Goal: Navigation & Orientation: Find specific page/section

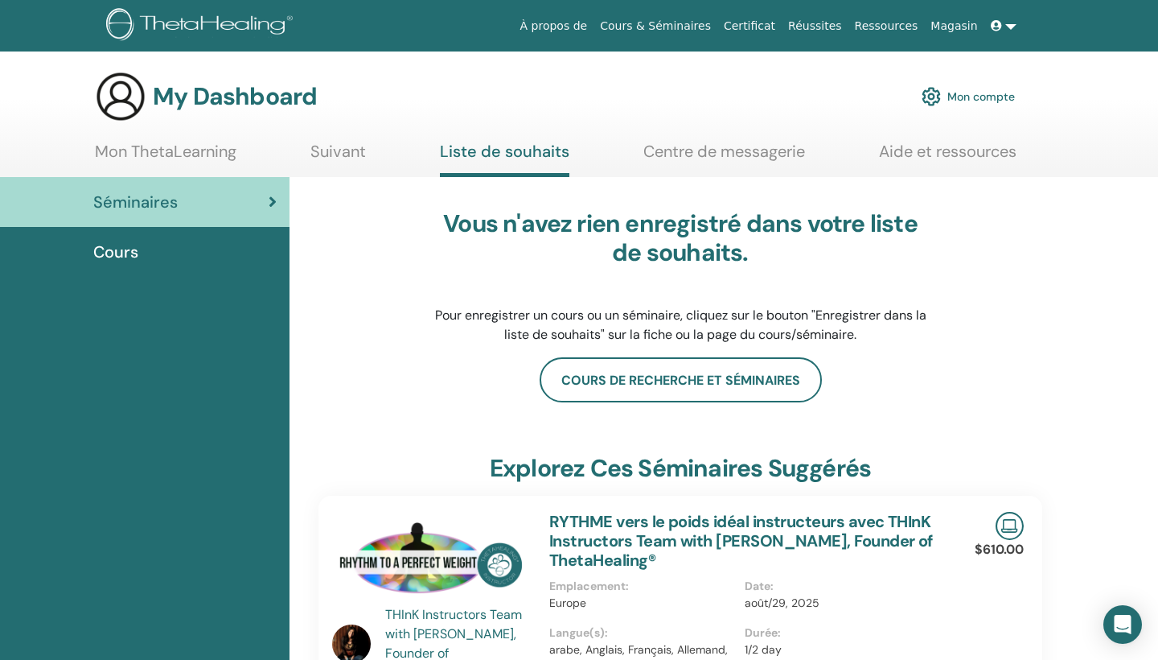
click at [224, 151] on link "Mon ThetaLearning" at bounding box center [166, 157] width 142 height 31
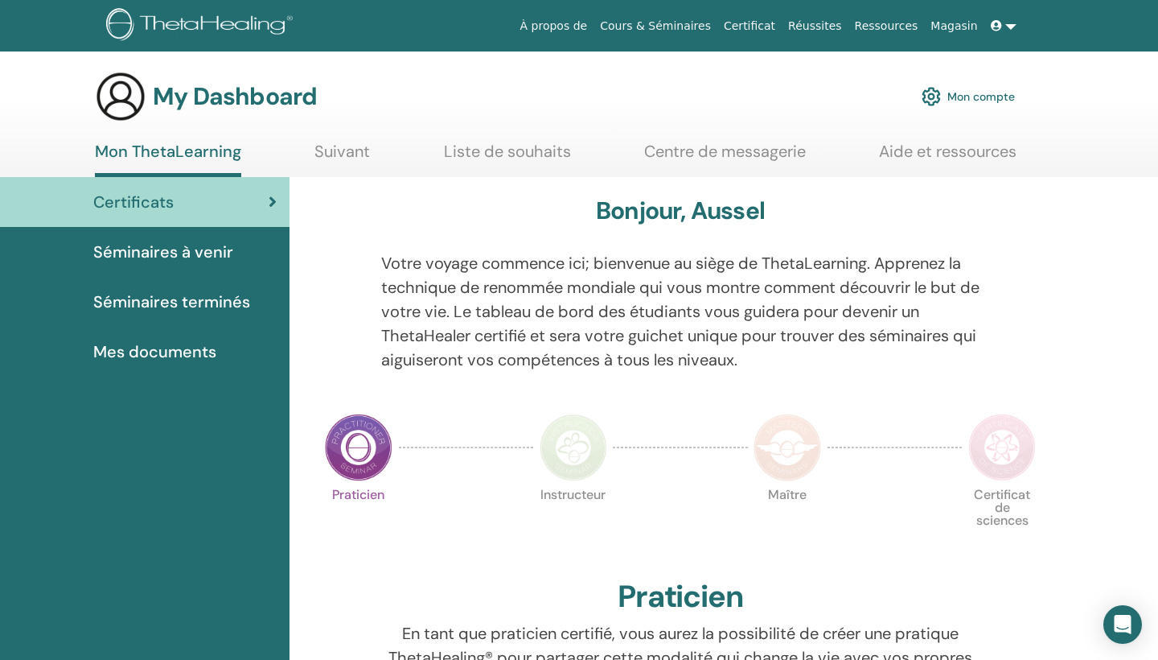
click at [199, 351] on span "Mes documents" at bounding box center [154, 351] width 123 height 24
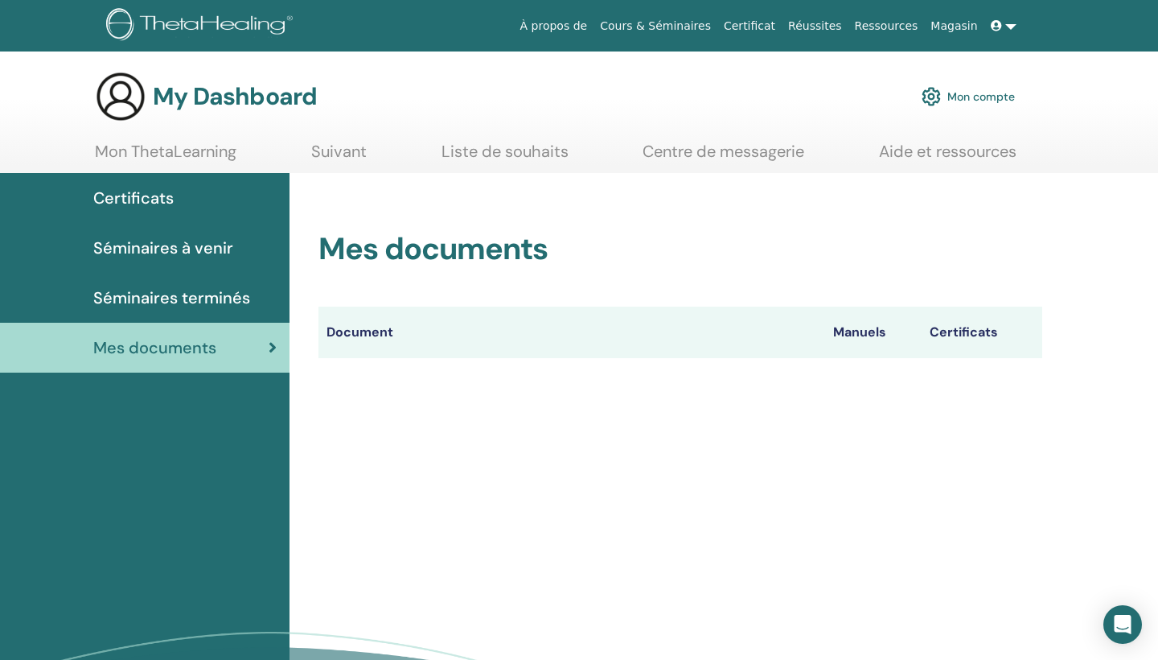
click at [366, 329] on th "Document" at bounding box center [571, 331] width 507 height 51
click at [1009, 20] on link at bounding box center [1003, 26] width 39 height 30
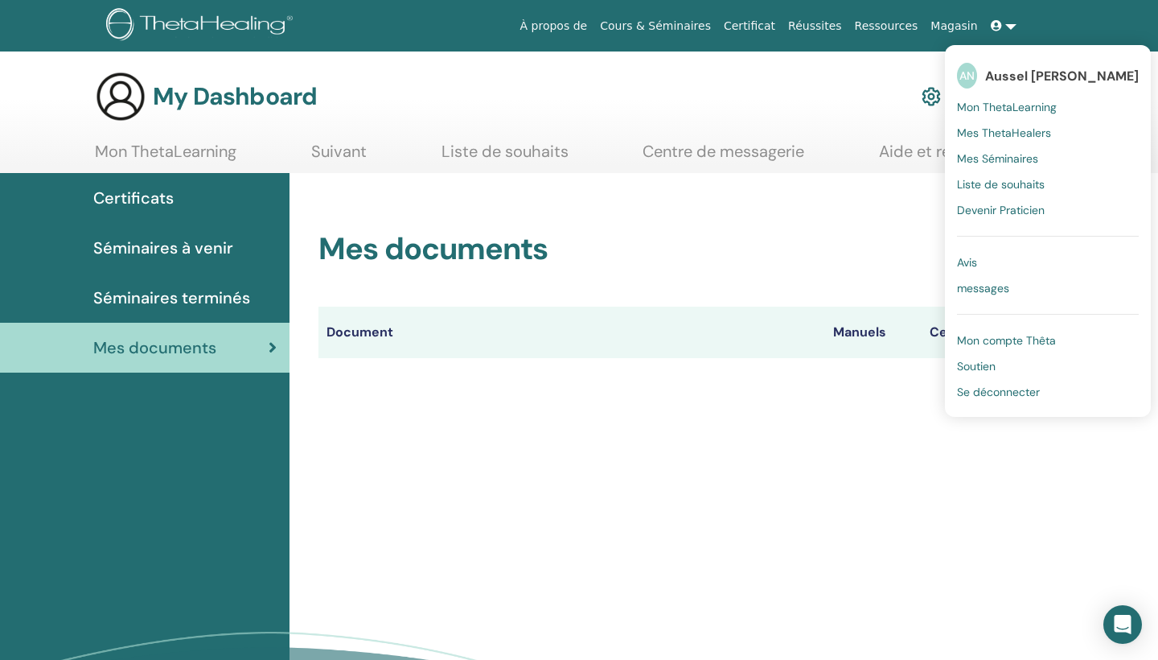
click at [979, 286] on span "messages" at bounding box center [983, 288] width 52 height 14
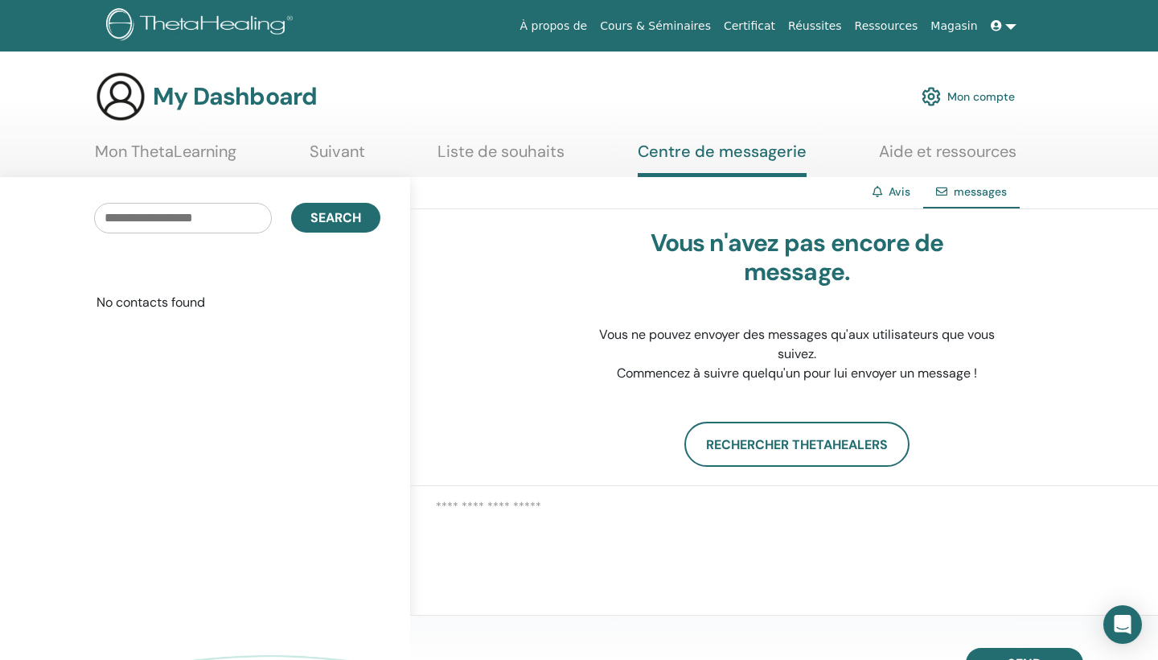
click at [520, 160] on link "Liste de souhaits" at bounding box center [501, 157] width 127 height 31
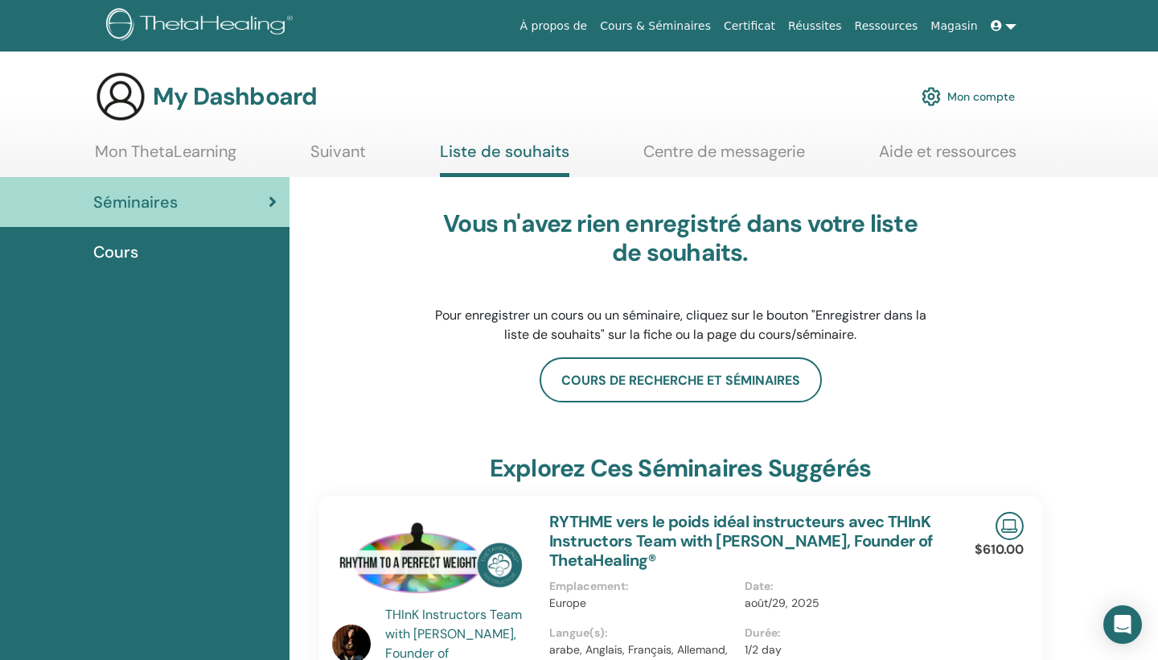
click at [911, 162] on link "Aide et ressources" at bounding box center [948, 157] width 138 height 31
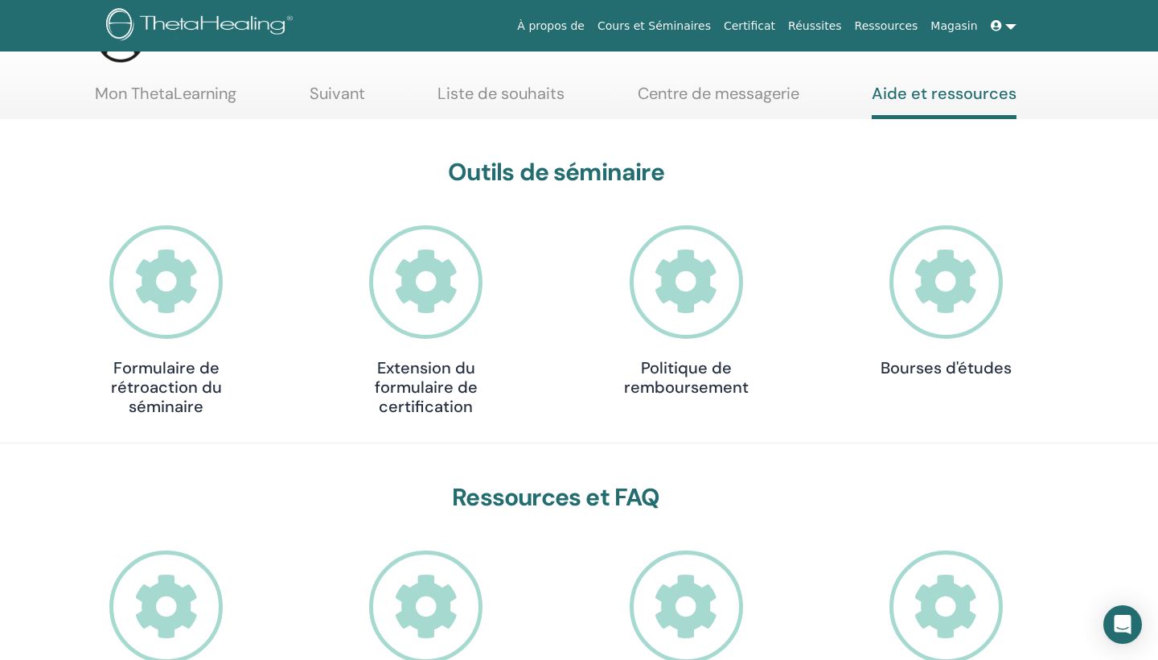
scroll to position [29, 0]
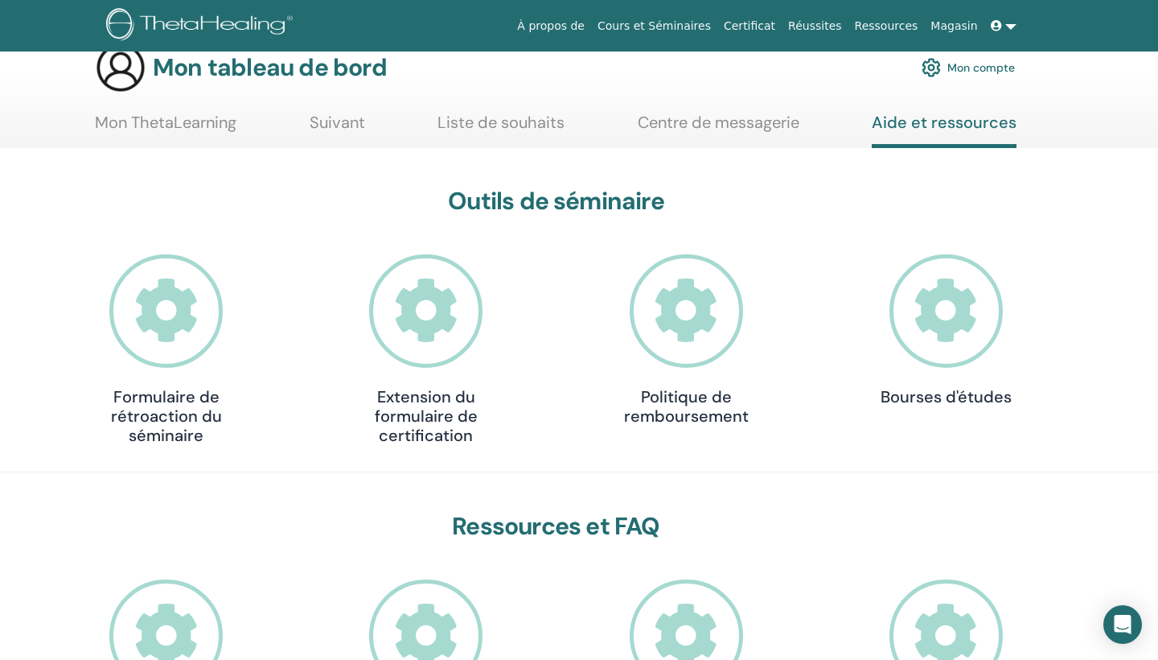
click at [442, 417] on h4 "Extension du formulaire de certification" at bounding box center [426, 416] width 161 height 58
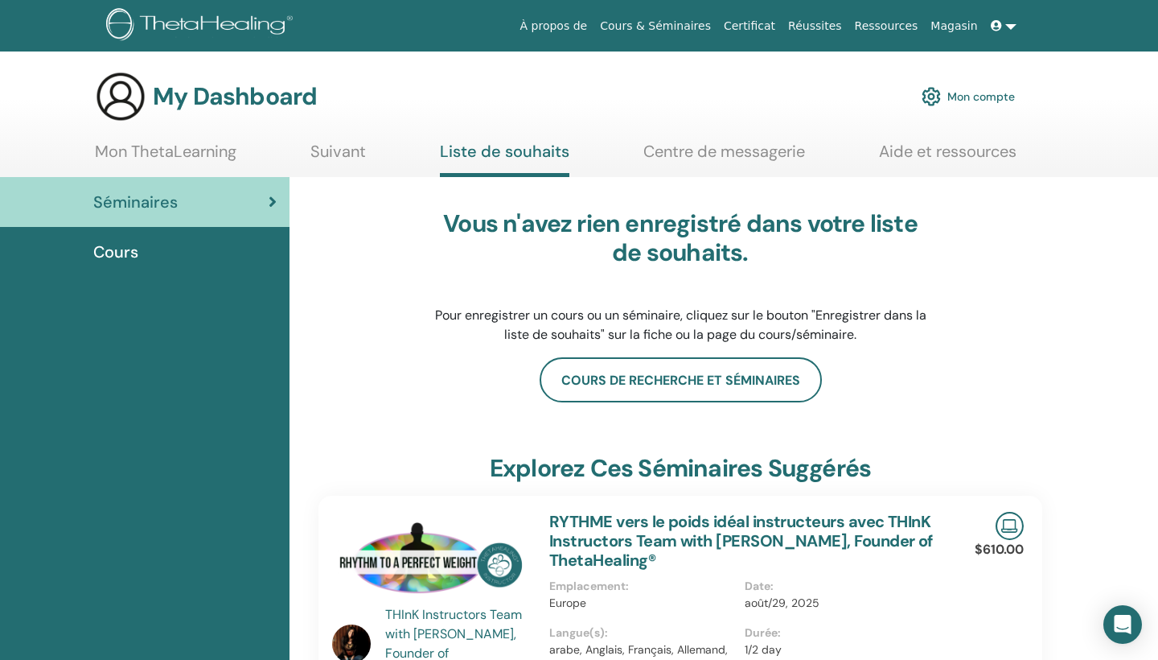
click at [179, 158] on link "Mon ThetaLearning" at bounding box center [166, 157] width 142 height 31
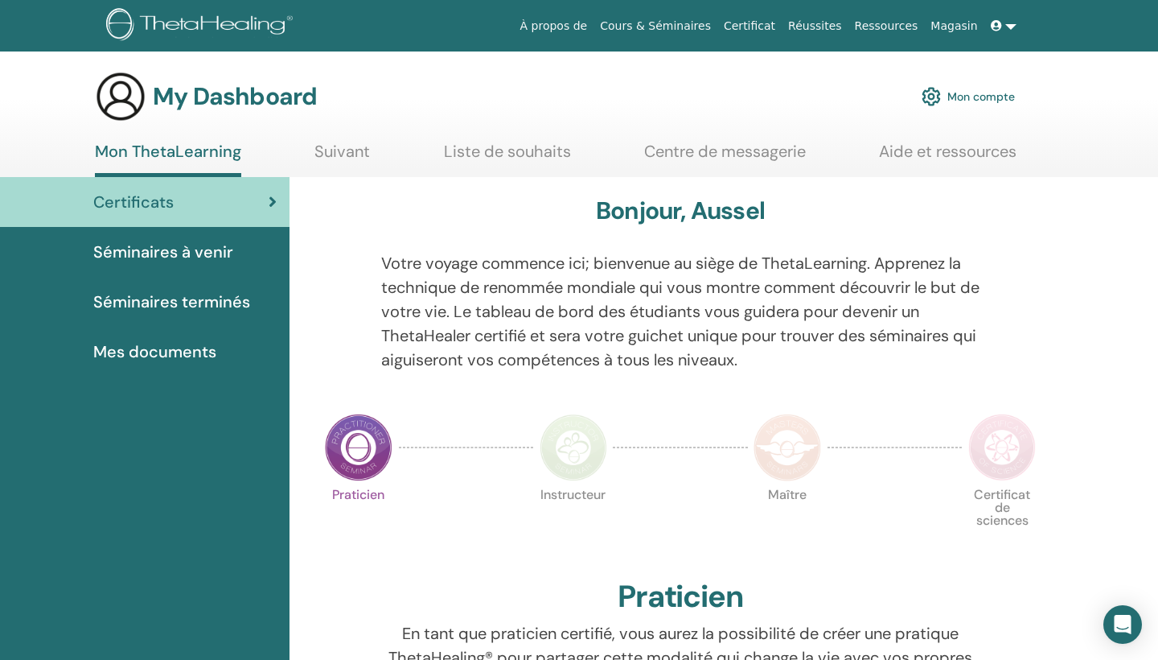
click at [166, 348] on span "Mes documents" at bounding box center [154, 351] width 123 height 24
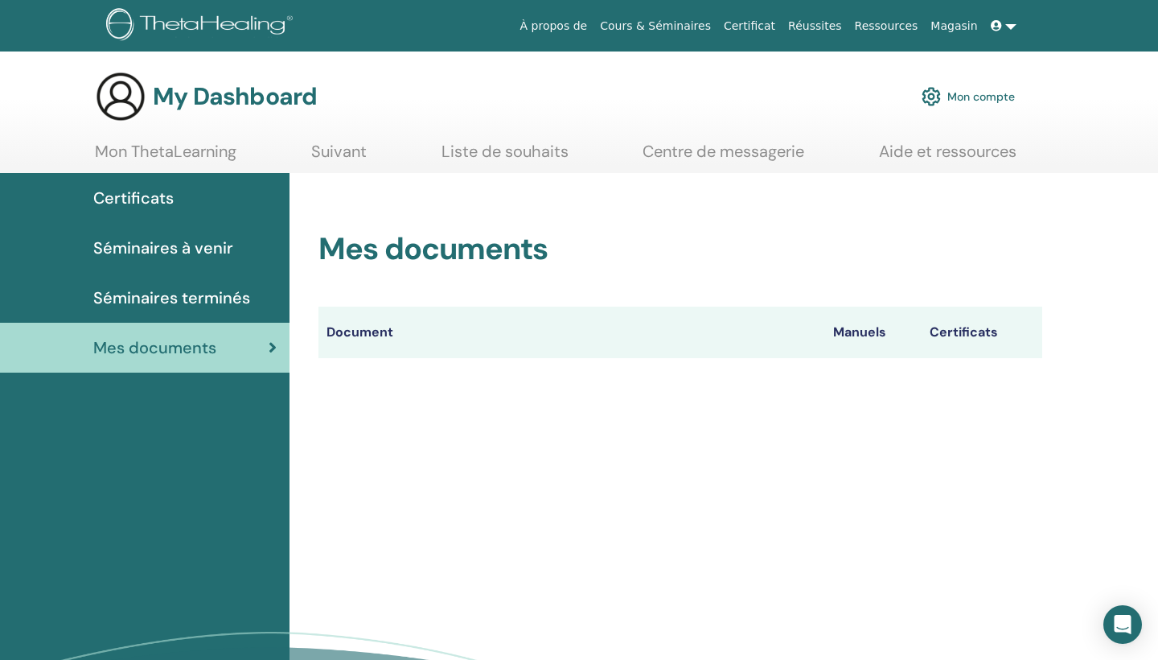
click at [356, 334] on th "Document" at bounding box center [571, 331] width 507 height 51
click at [1009, 25] on link at bounding box center [1003, 26] width 39 height 30
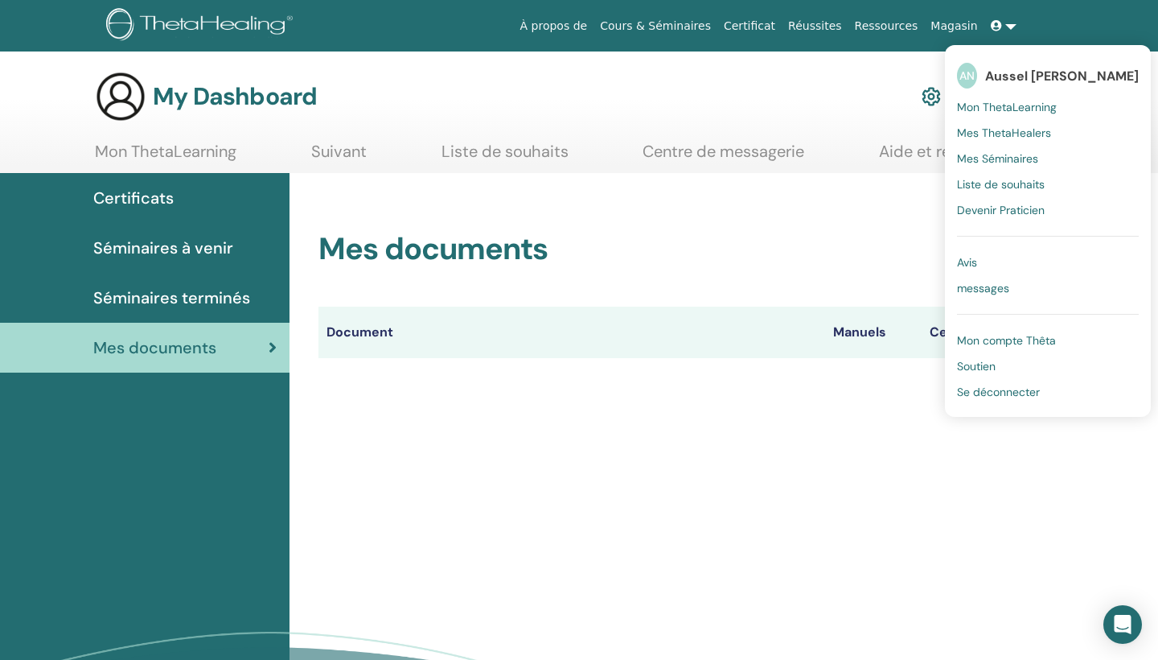
click at [191, 300] on span "Séminaires terminés" at bounding box center [171, 298] width 157 height 24
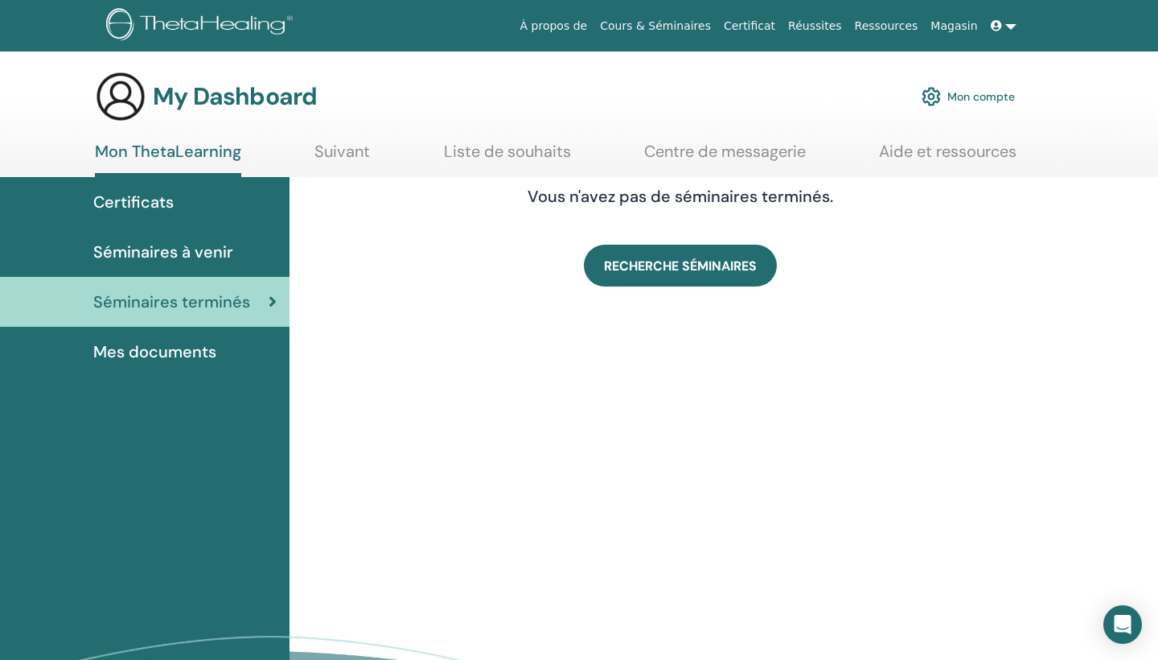
click at [156, 198] on span "Certificats" at bounding box center [133, 202] width 80 height 24
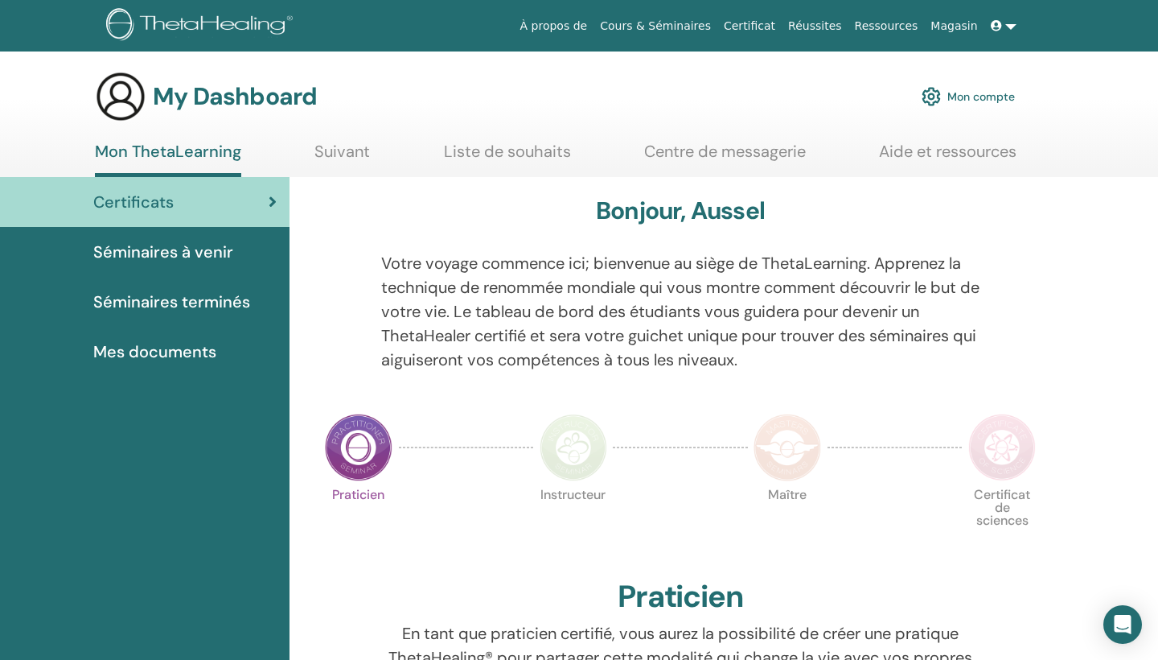
click at [364, 434] on img at bounding box center [359, 447] width 68 height 68
click at [354, 450] on img at bounding box center [359, 447] width 68 height 68
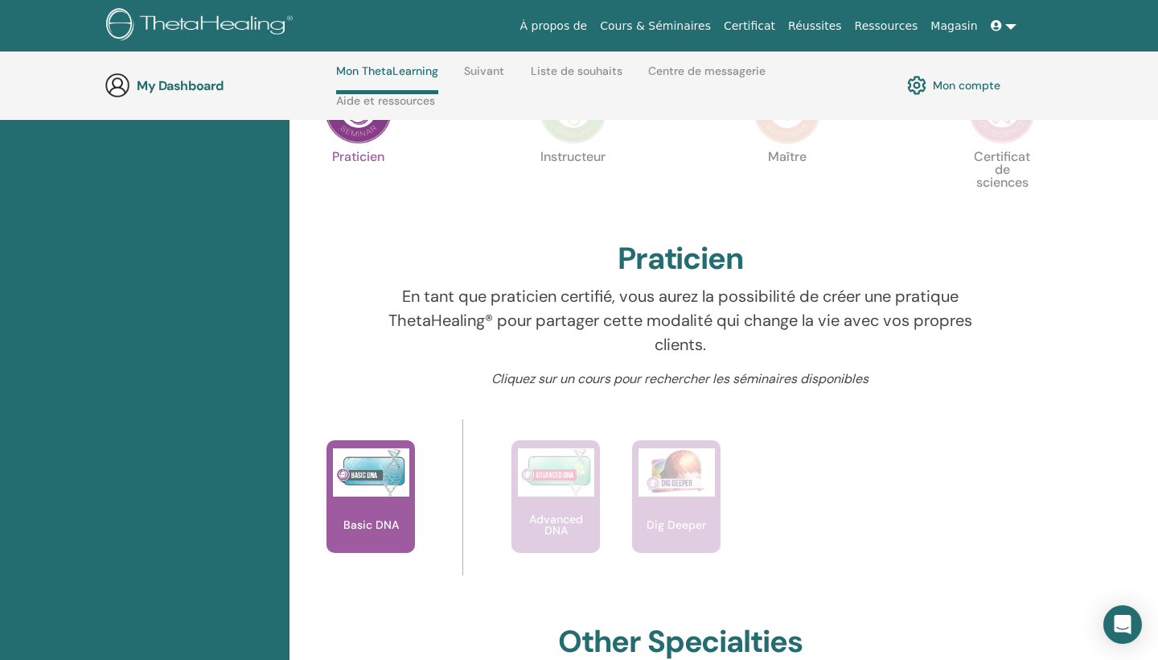
scroll to position [441, 0]
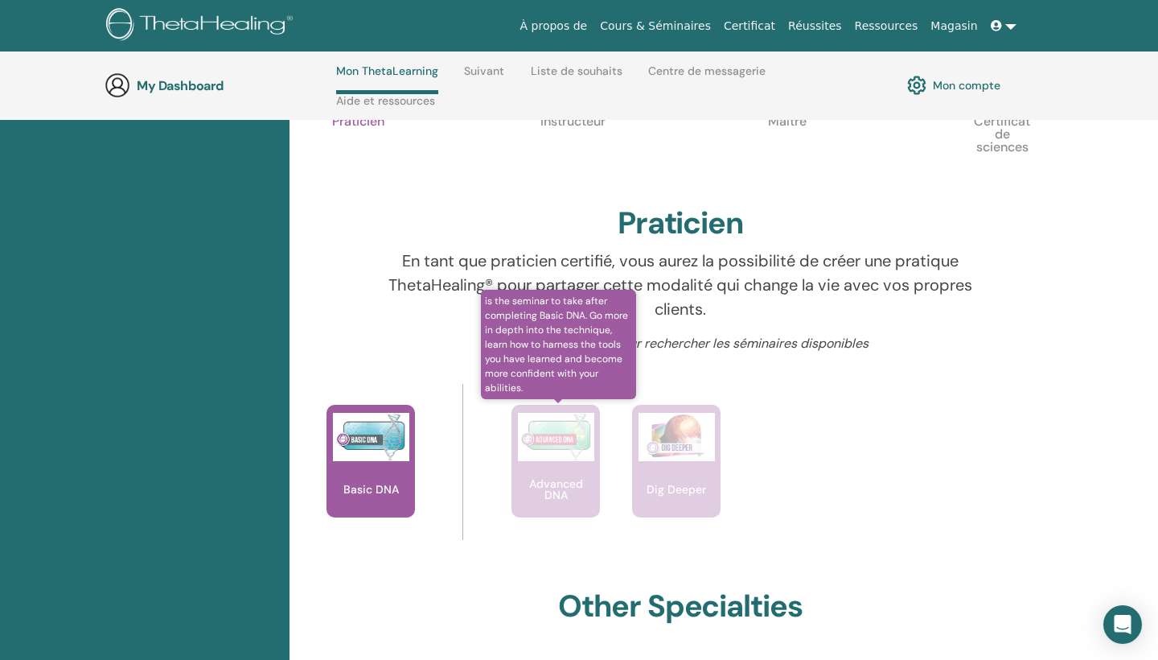
click at [560, 467] on div "Advanced DNA" at bounding box center [556, 461] width 88 height 113
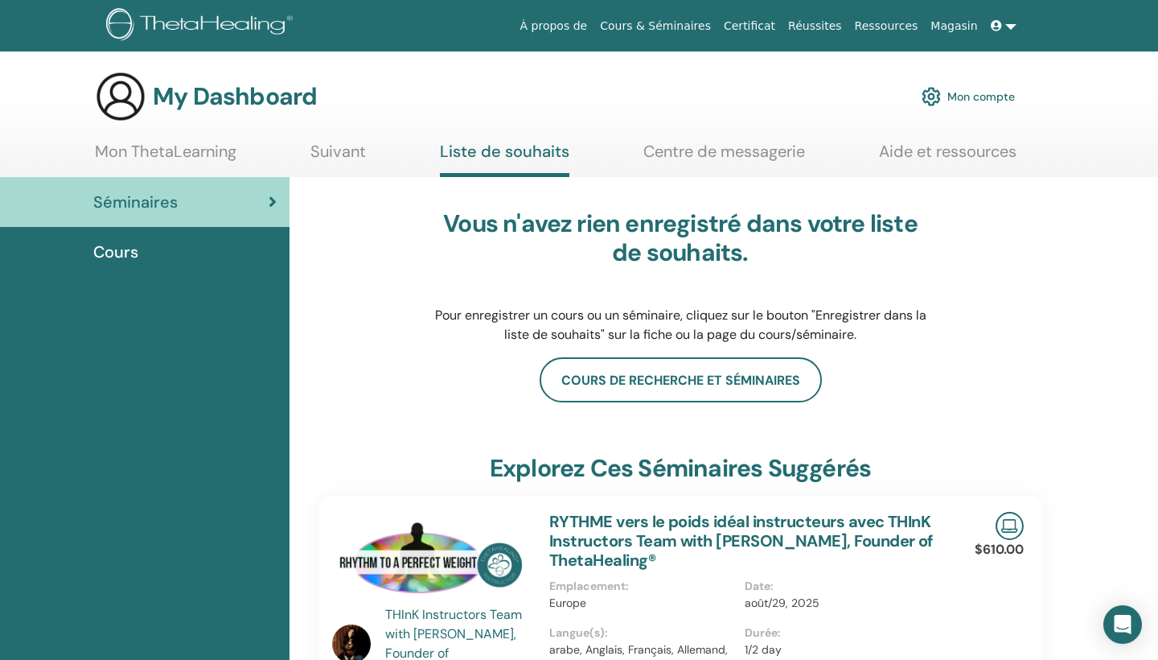
click at [201, 148] on link "Mon ThetaLearning" at bounding box center [166, 157] width 142 height 31
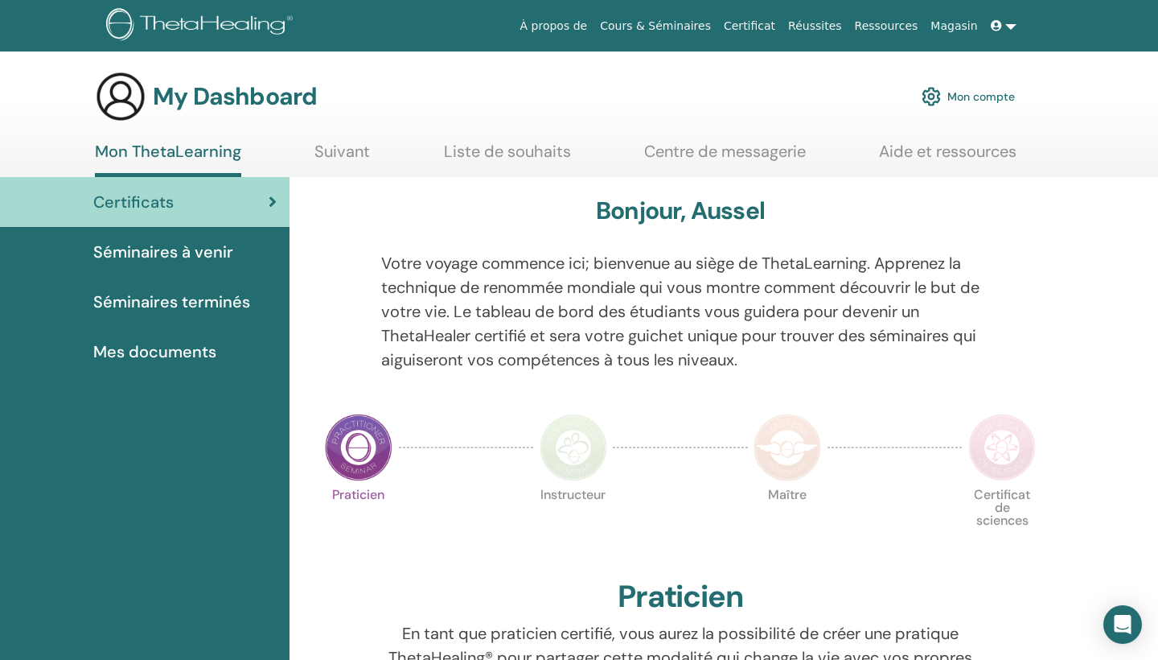
scroll to position [3, 0]
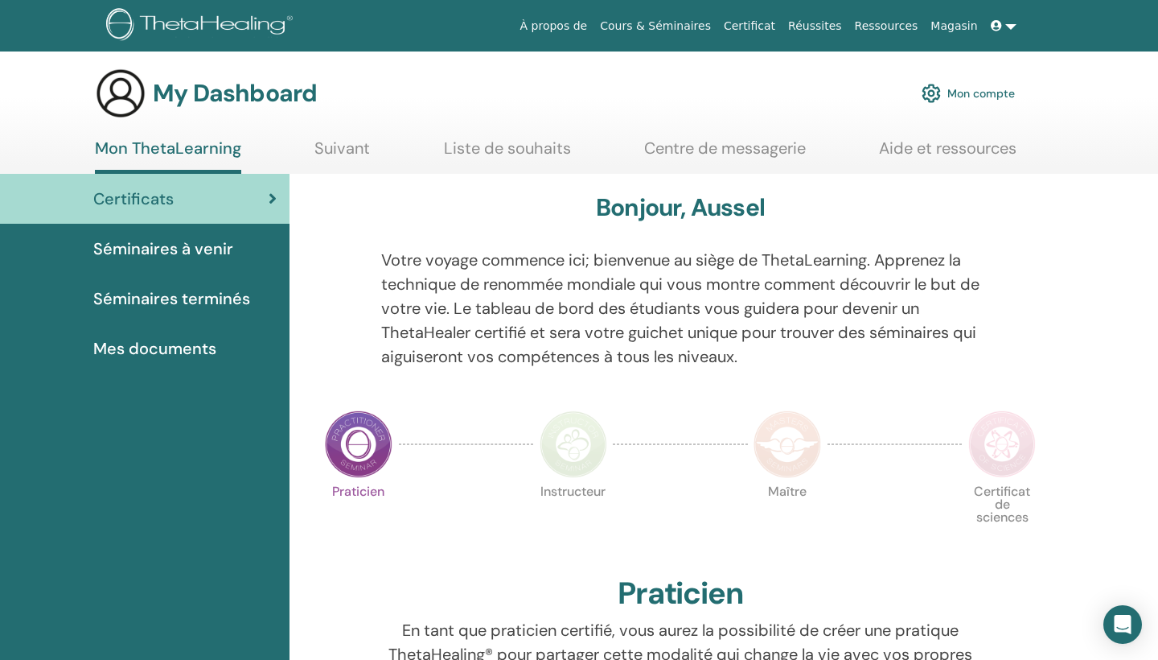
click at [212, 352] on span "Mes documents" at bounding box center [154, 348] width 123 height 24
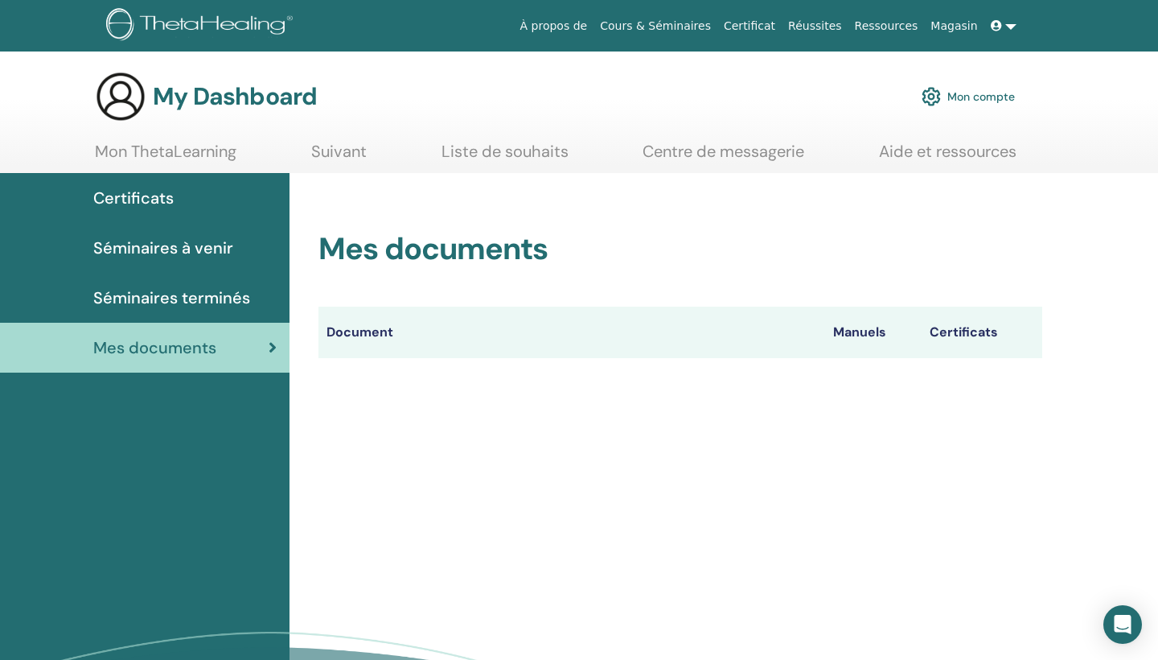
click at [927, 155] on link "Aide et ressources" at bounding box center [948, 157] width 138 height 31
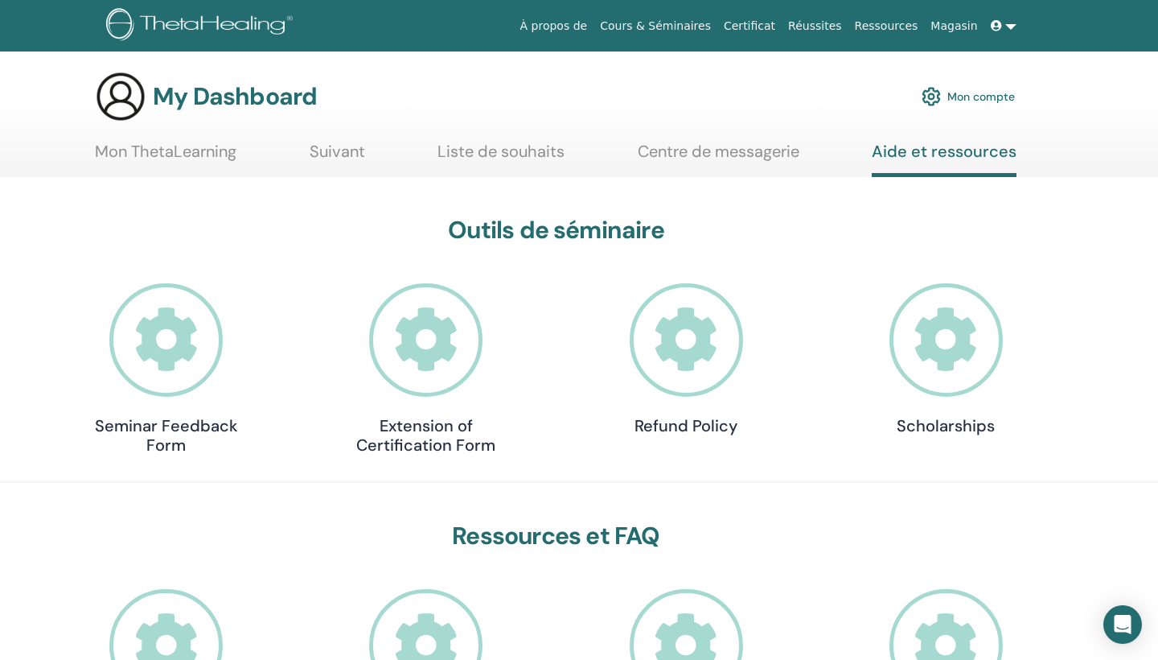
click at [918, 334] on icon at bounding box center [946, 339] width 113 height 113
